Goal: Complete application form: Complete application form

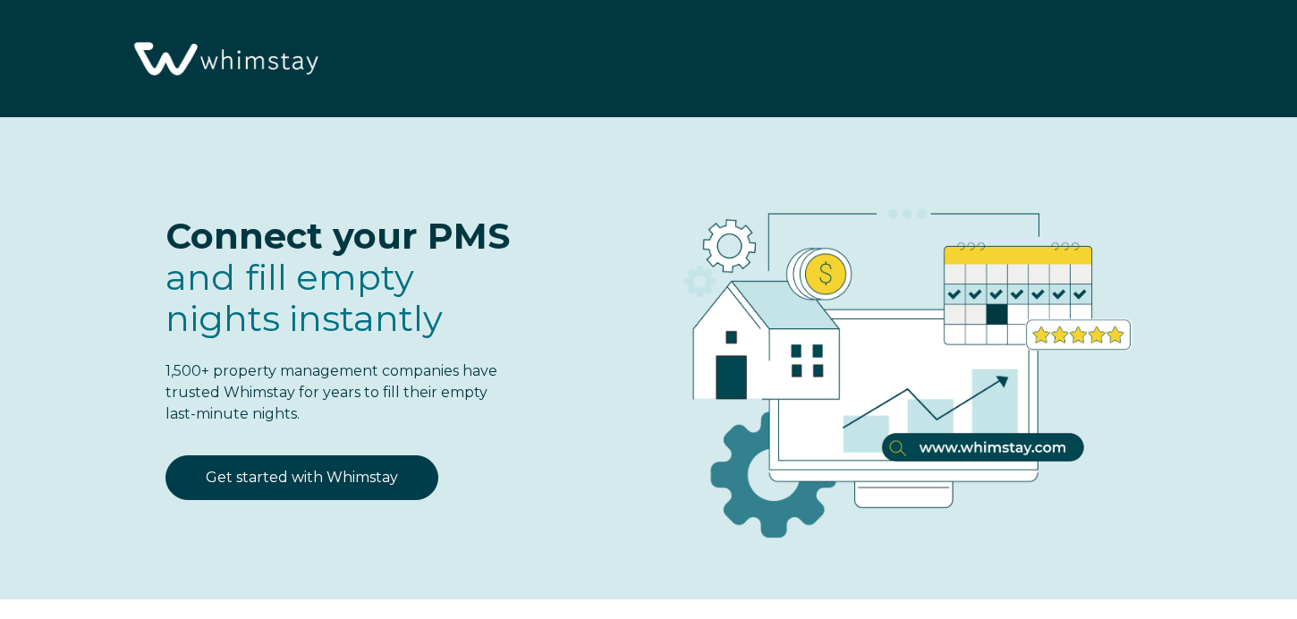
select select "US"
select select "Standard"
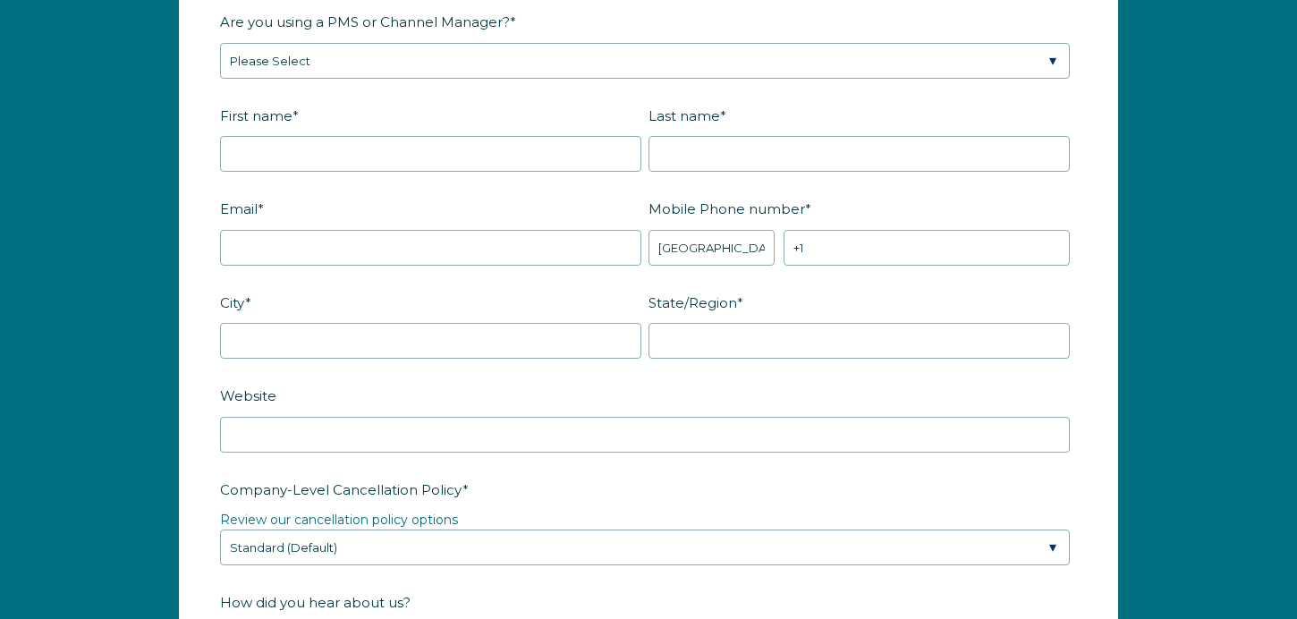
scroll to position [2496, 0]
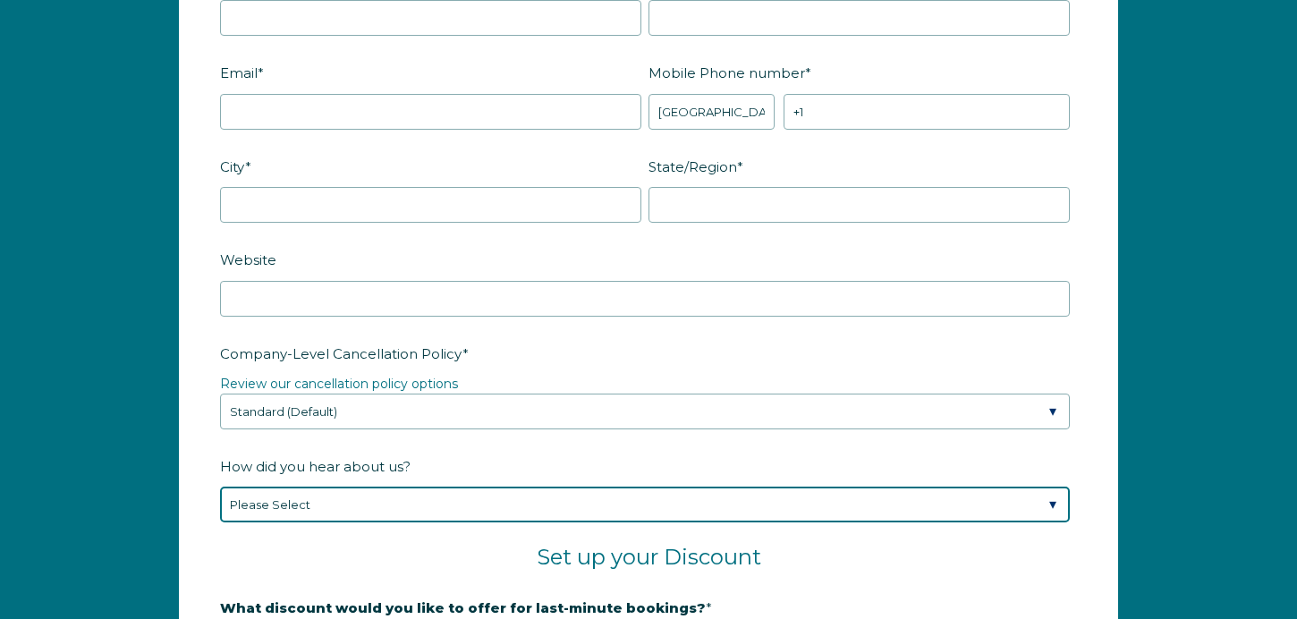
click at [546, 496] on select "Please Select Found Whimstay through a Google search Direct outreach from a Whi…" at bounding box center [645, 505] width 850 height 36
select select "Referral from a Friend"
click at [220, 487] on select "Please Select Found Whimstay through a Google search Direct outreach from a Whi…" at bounding box center [645, 505] width 850 height 36
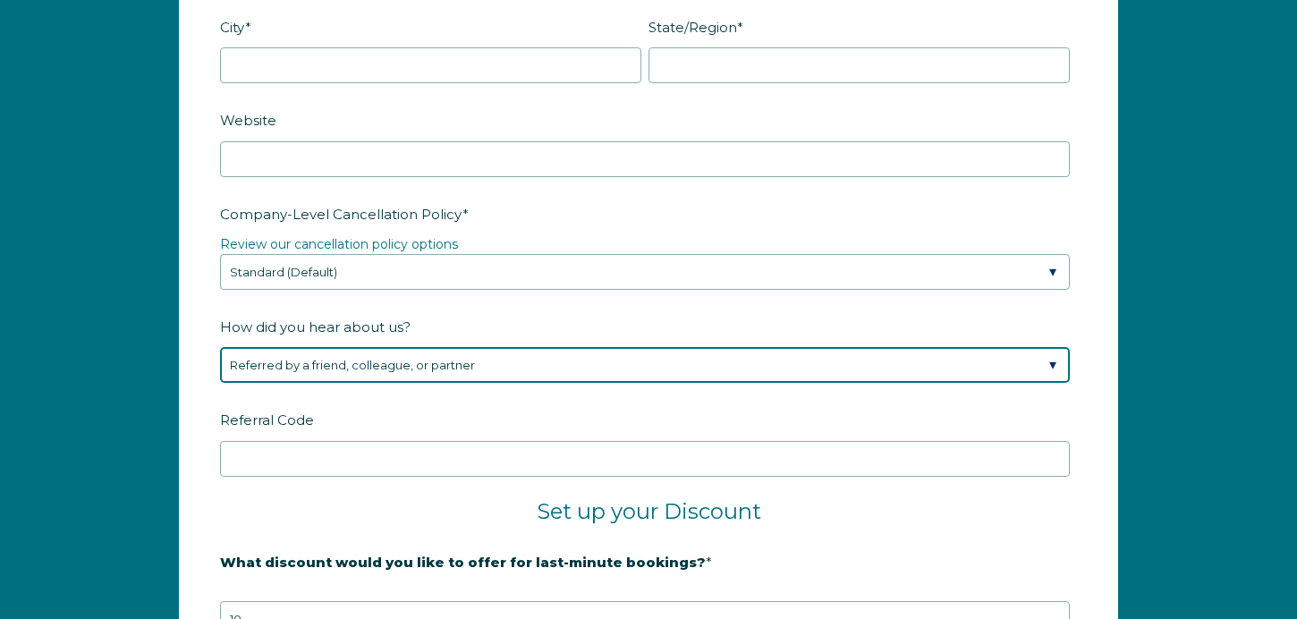
scroll to position [2704, 0]
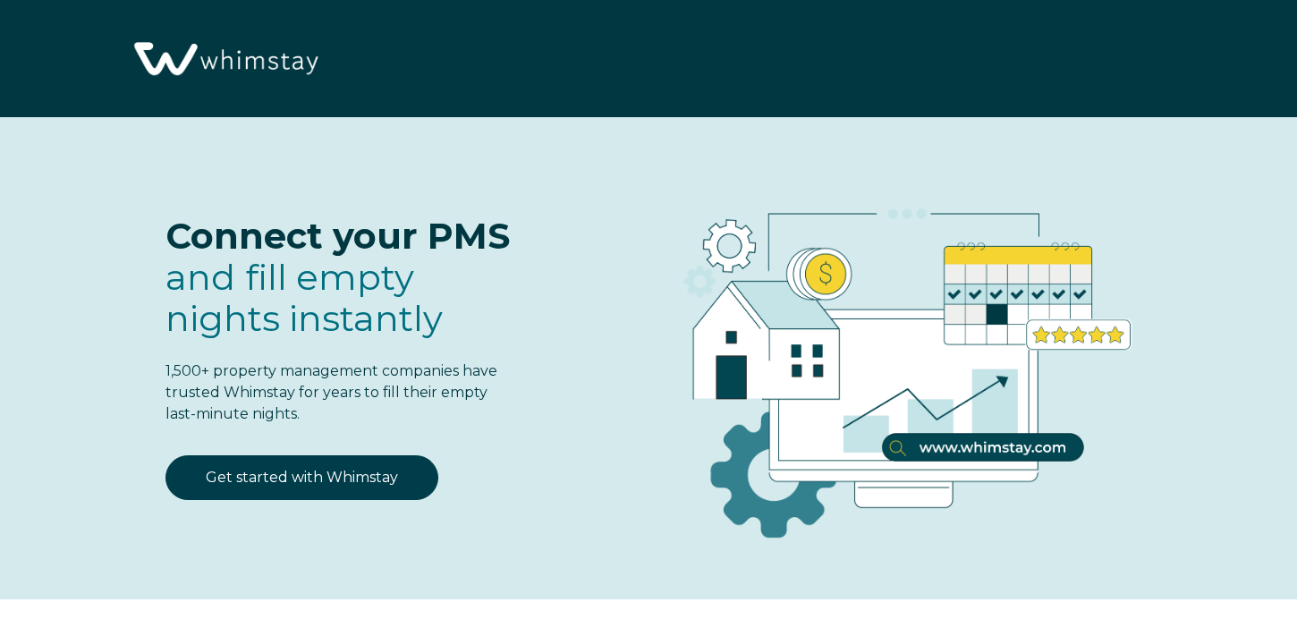
select select "US"
select select "Standard"
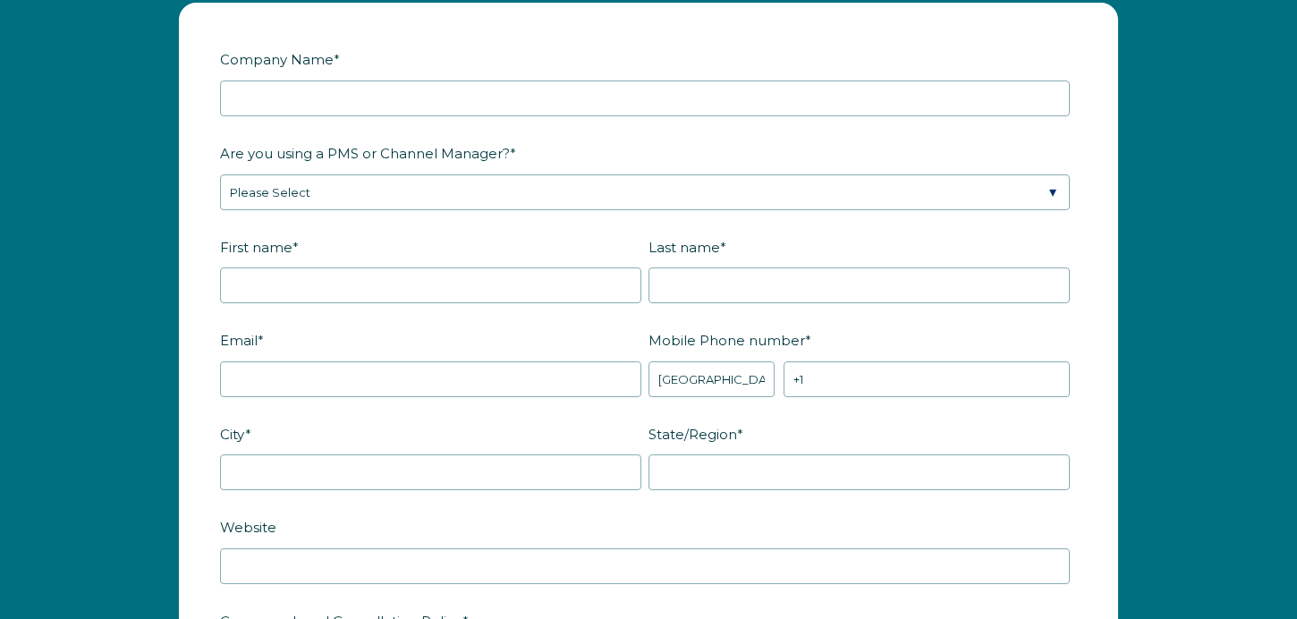
scroll to position [2596, 0]
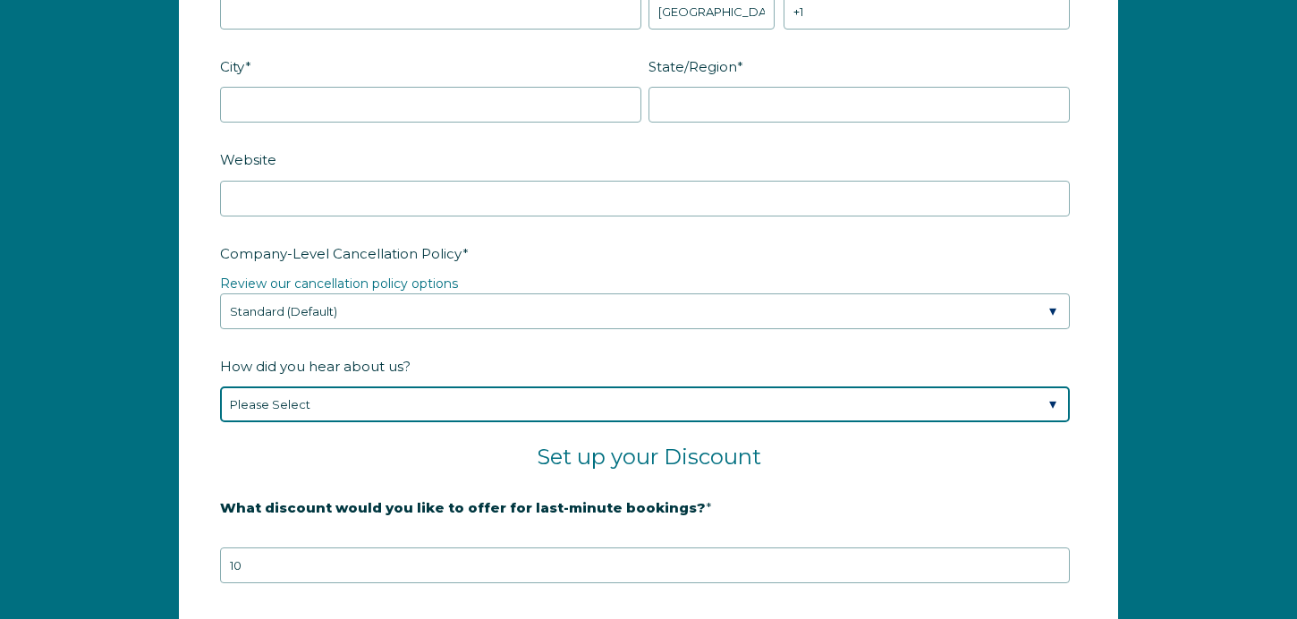
click at [413, 402] on select "Please Select Found Whimstay through a Google search Direct outreach from a Whi…" at bounding box center [645, 404] width 850 height 36
click at [220, 386] on select "Please Select Found Whimstay through a Google search Direct outreach from a Whi…" at bounding box center [645, 404] width 850 height 36
click at [360, 406] on select "Please Select Found Whimstay through a Google search Direct outreach from a Whi…" at bounding box center [645, 404] width 850 height 36
select select "Referral from a Friend"
click at [220, 386] on select "Please Select Found Whimstay through a Google search Direct outreach from a Whi…" at bounding box center [645, 404] width 850 height 36
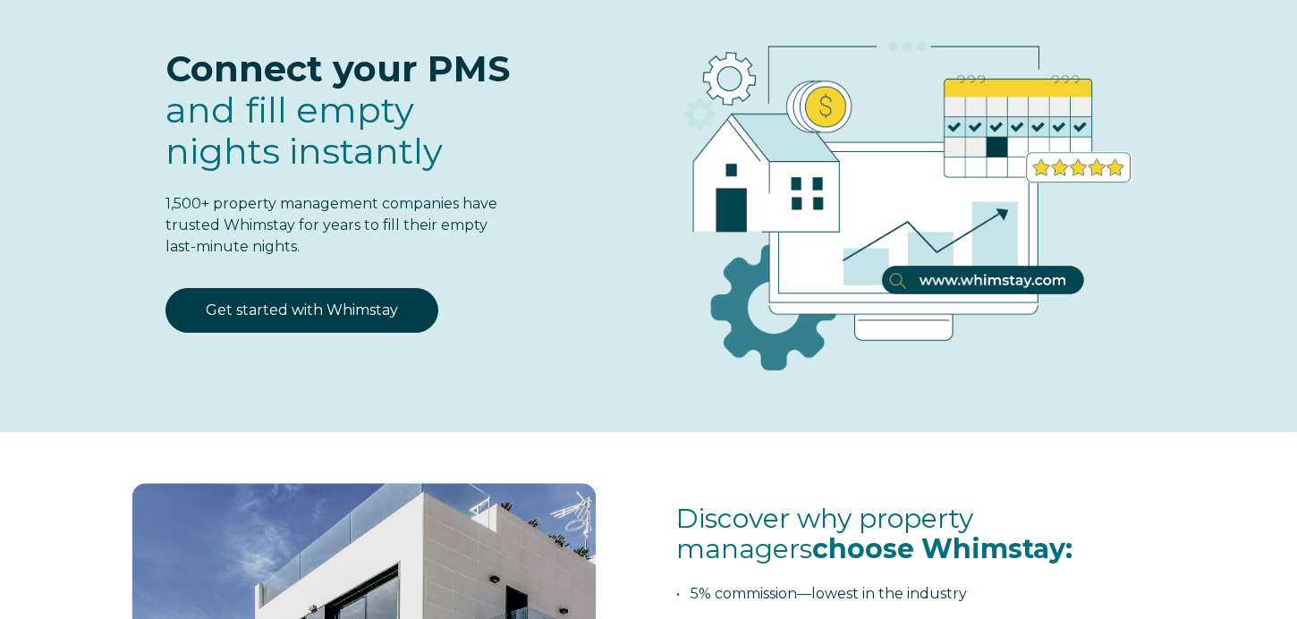
scroll to position [0, 0]
